Goal: Transaction & Acquisition: Register for event/course

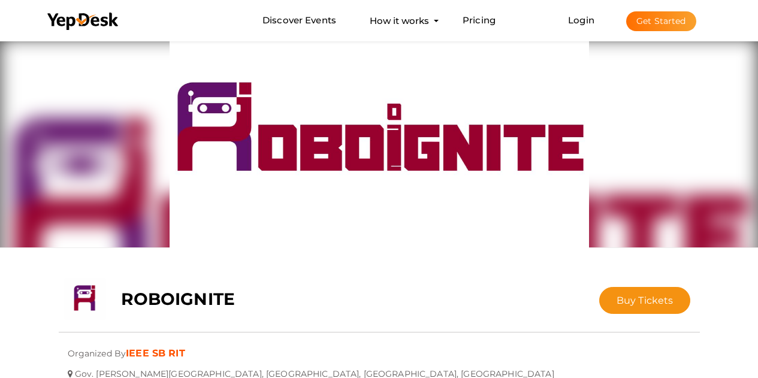
scroll to position [38, 0]
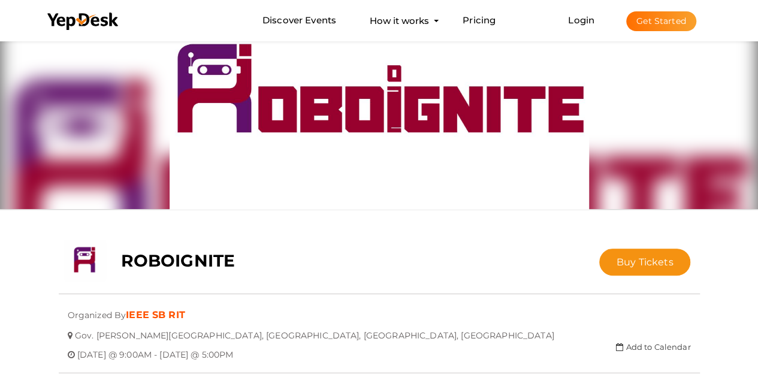
click at [317, 138] on img at bounding box center [378, 105] width 419 height 210
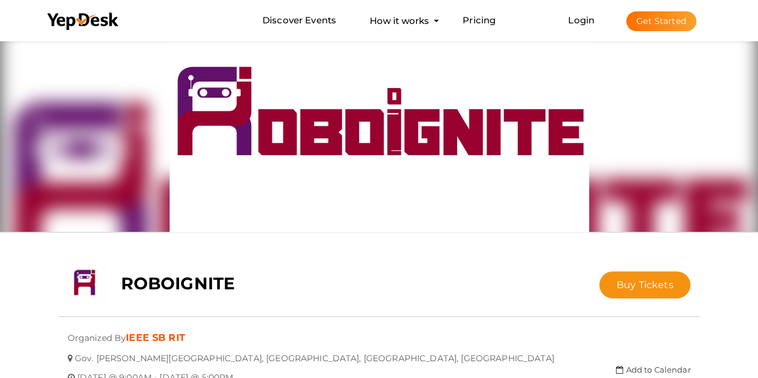
scroll to position [0, 0]
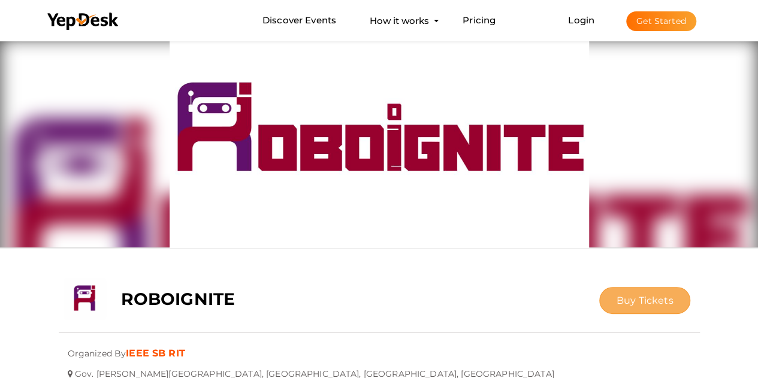
click at [652, 289] on button "Buy Tickets" at bounding box center [645, 300] width 92 height 27
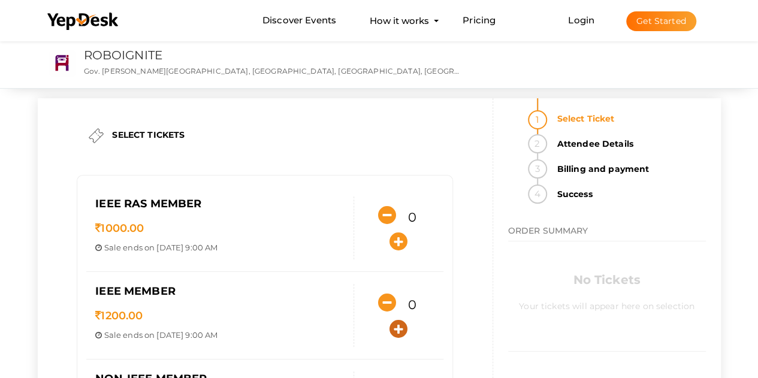
click at [403, 323] on icon "button" at bounding box center [398, 329] width 18 height 18
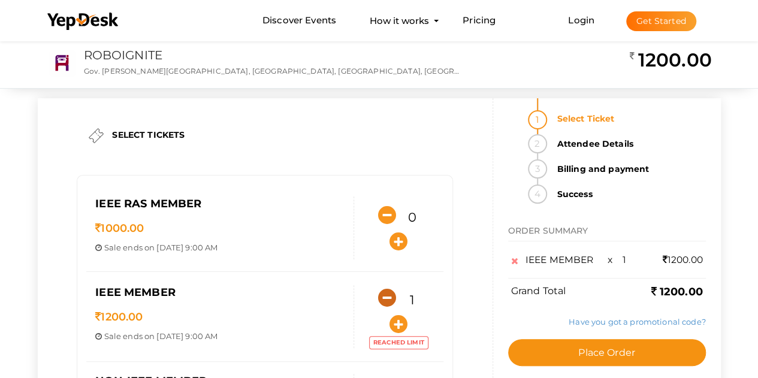
click at [387, 293] on icon "button" at bounding box center [387, 298] width 18 height 18
type input "0"
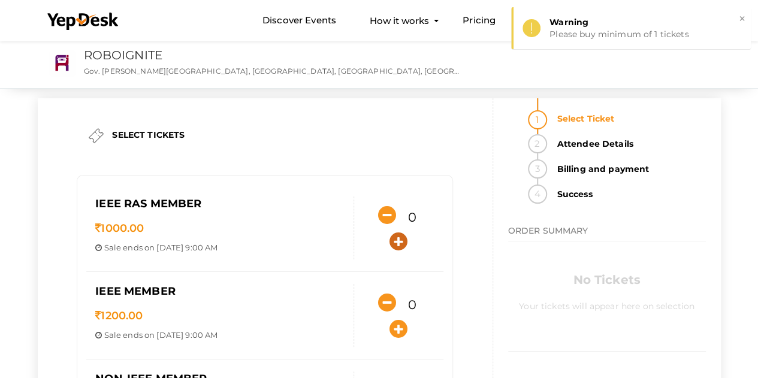
click at [392, 240] on icon "button" at bounding box center [398, 241] width 18 height 18
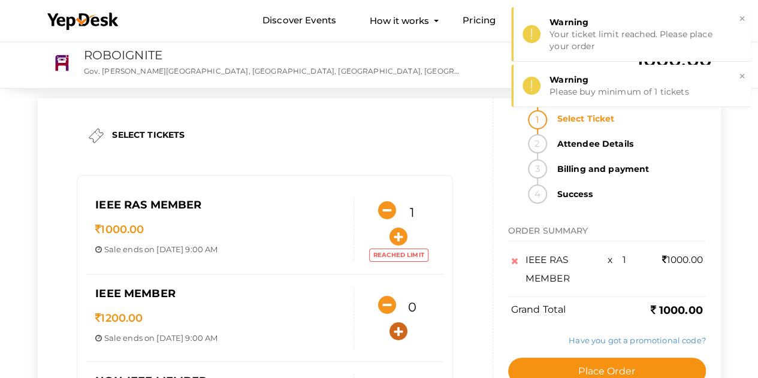
click at [402, 324] on icon "button" at bounding box center [398, 331] width 18 height 18
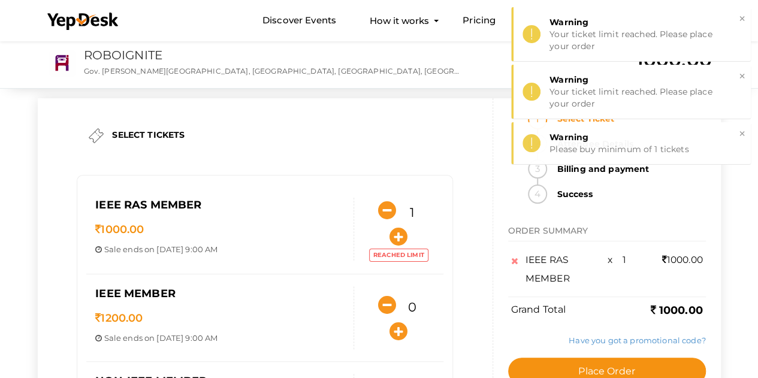
click at [371, 205] on div "1" at bounding box center [398, 222] width 71 height 52
click at [389, 215] on icon "button" at bounding box center [387, 210] width 18 height 18
type input "0"
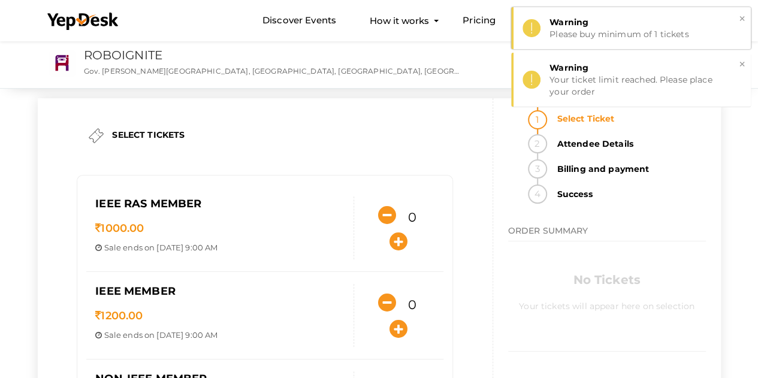
click at [743, 21] on button "×" at bounding box center [742, 19] width 8 height 14
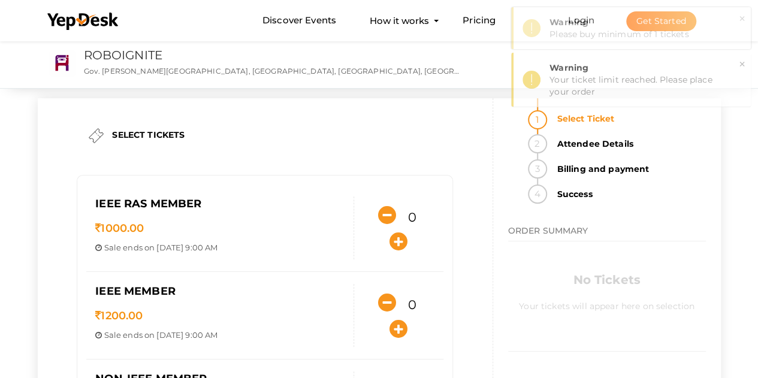
click at [743, 20] on button "×" at bounding box center [742, 19] width 8 height 14
